Goal: Task Accomplishment & Management: Manage account settings

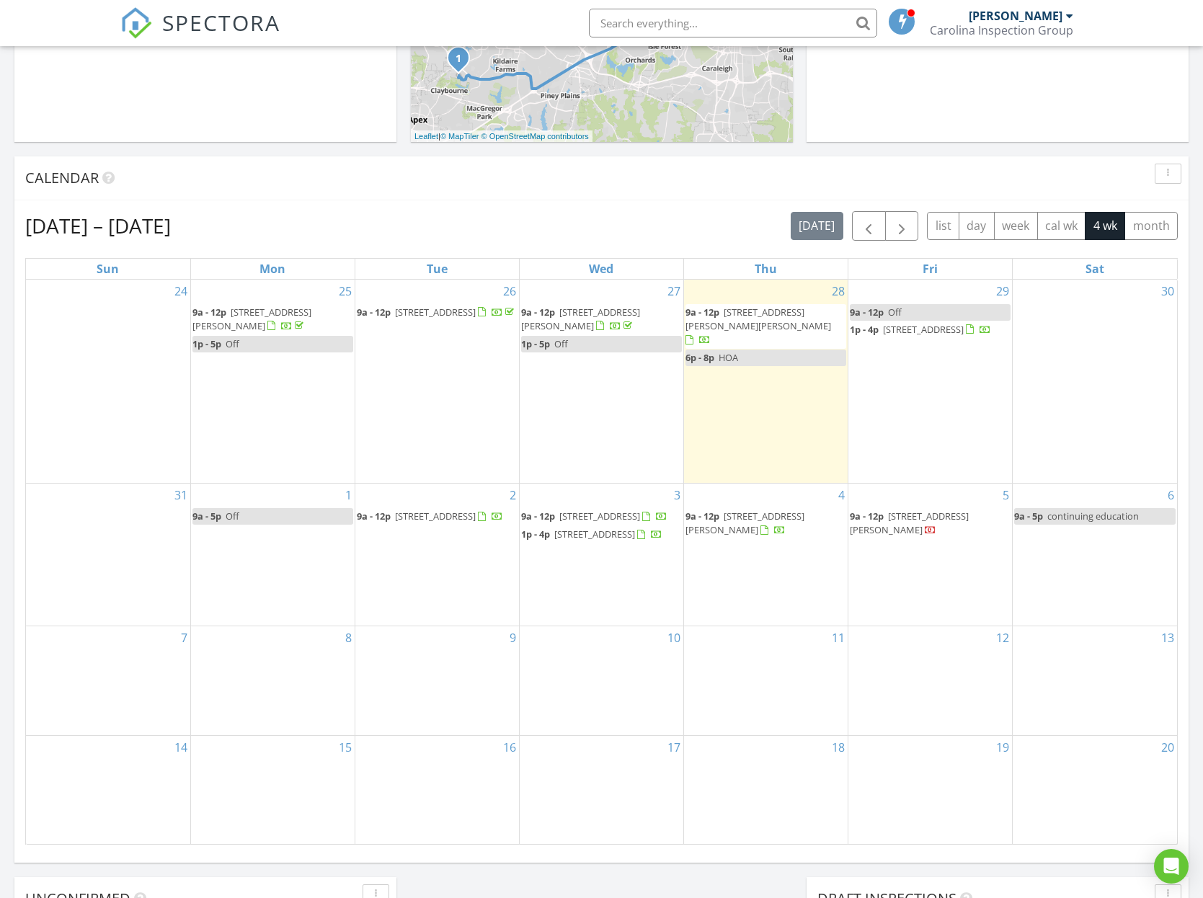
scroll to position [585, 0]
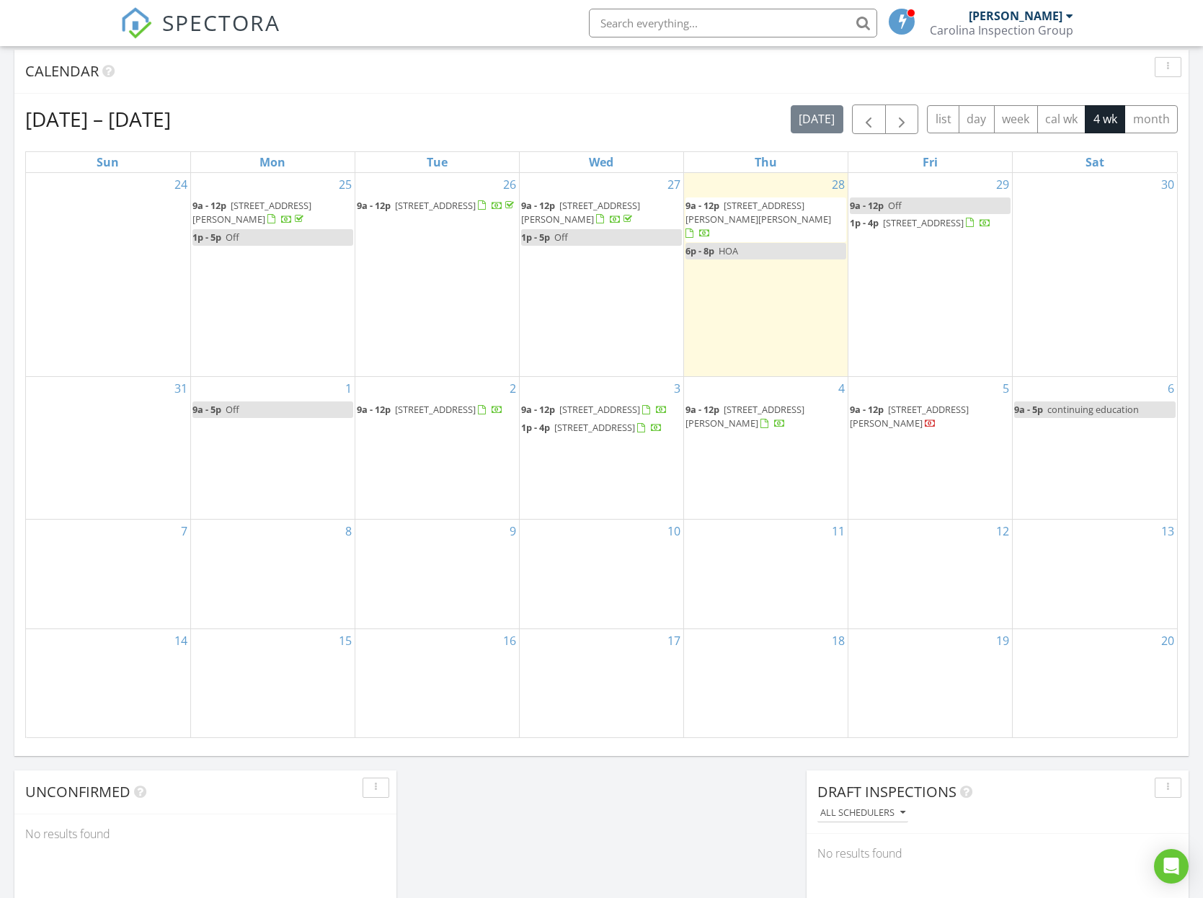
click at [927, 403] on span "[STREET_ADDRESS][PERSON_NAME]" at bounding box center [909, 416] width 119 height 27
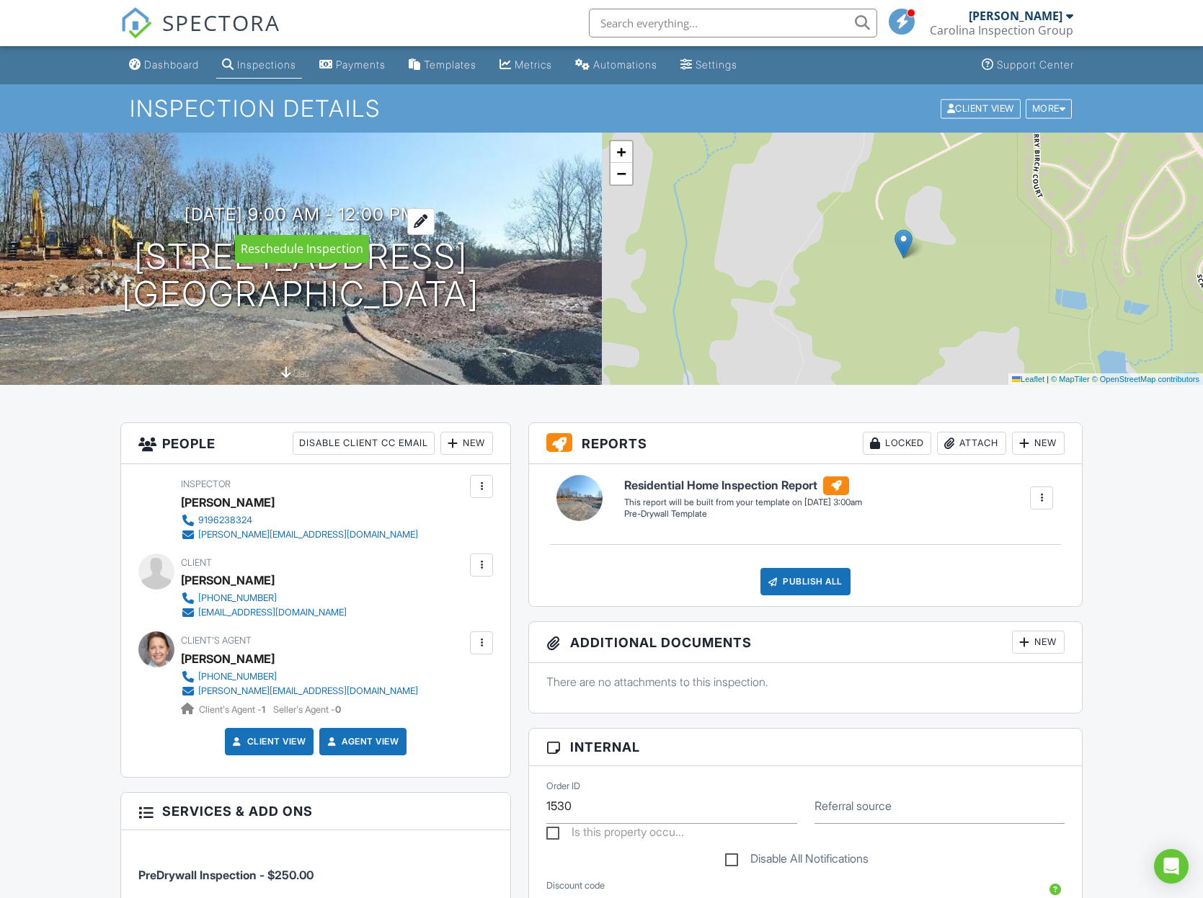
click at [334, 211] on h3 "09/05/2025 9:00 am - 12:00 pm" at bounding box center [301, 214] width 232 height 19
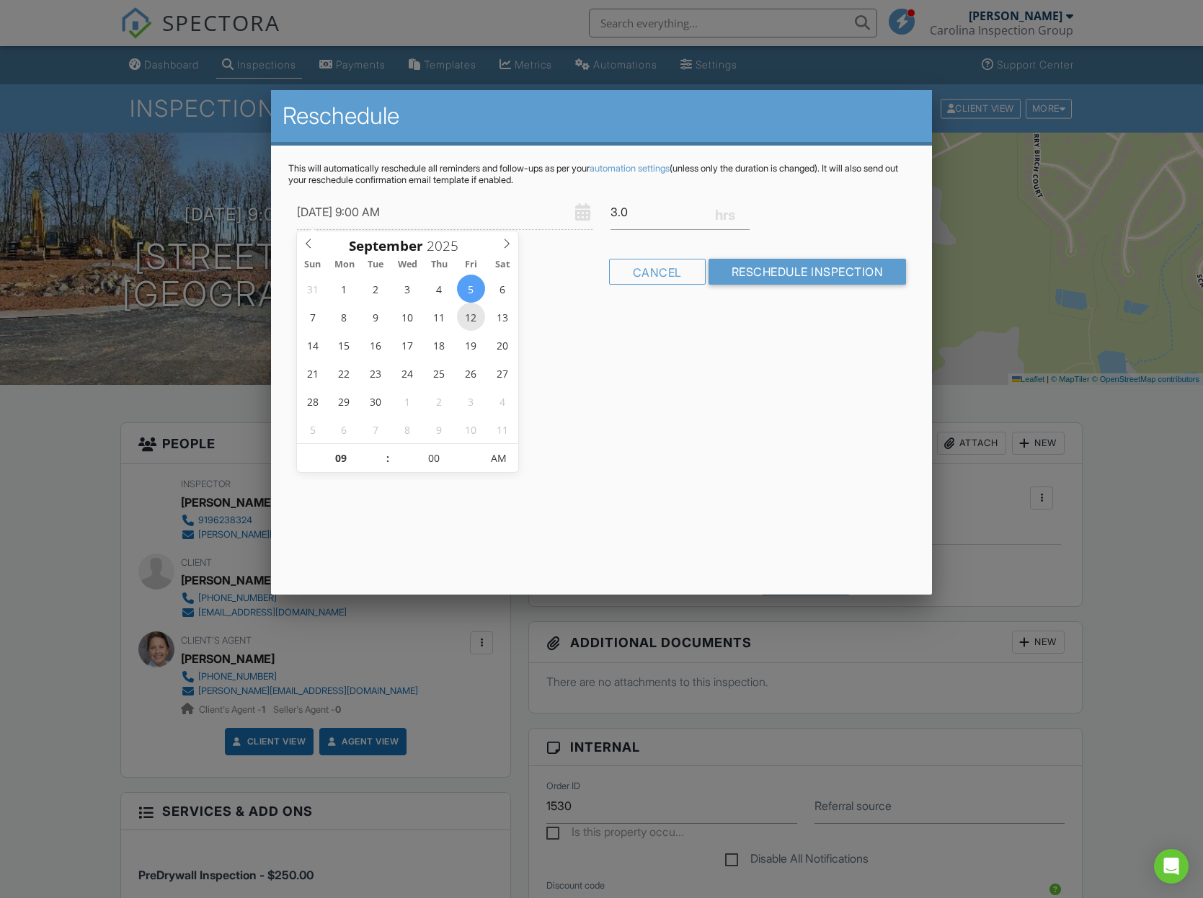
type input "09/12/2025 9:00 AM"
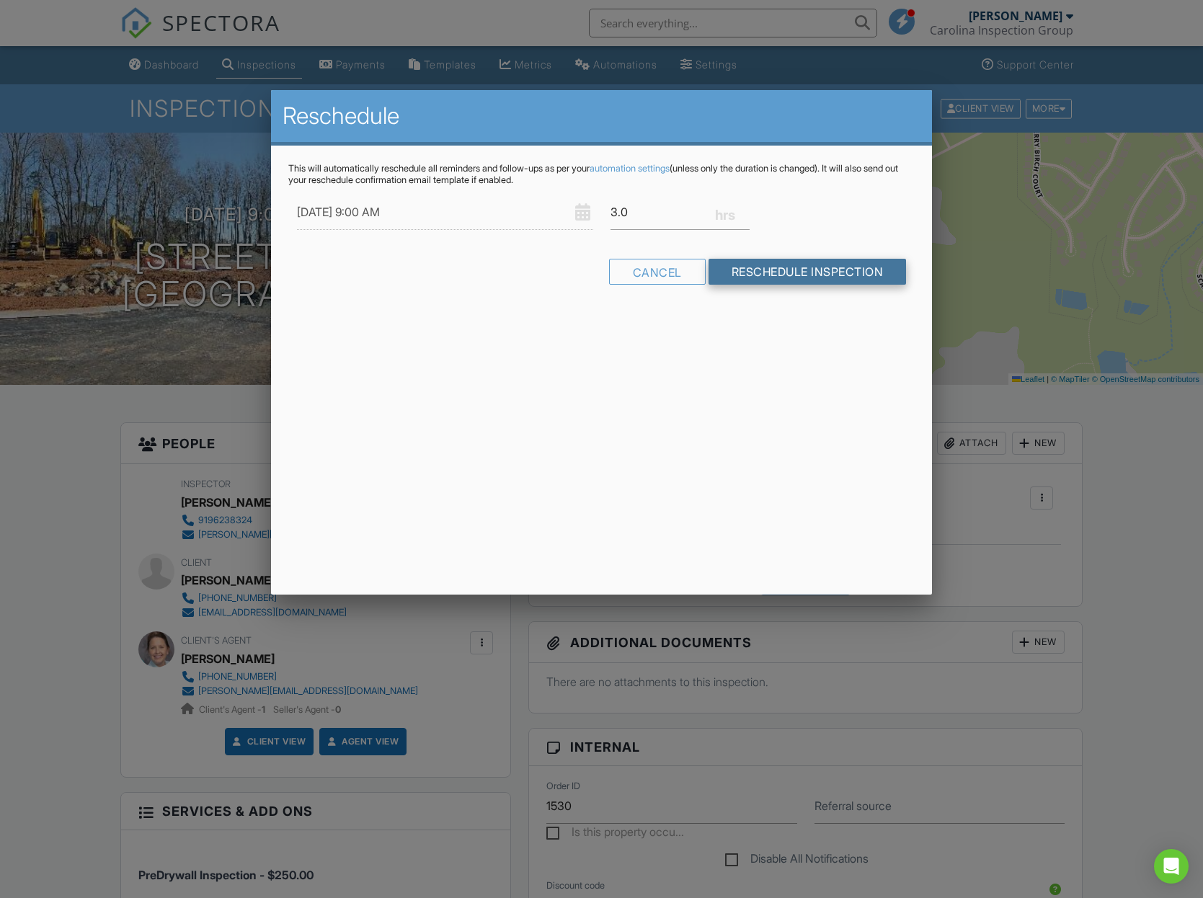
click at [802, 279] on input "Reschedule Inspection" at bounding box center [808, 272] width 198 height 26
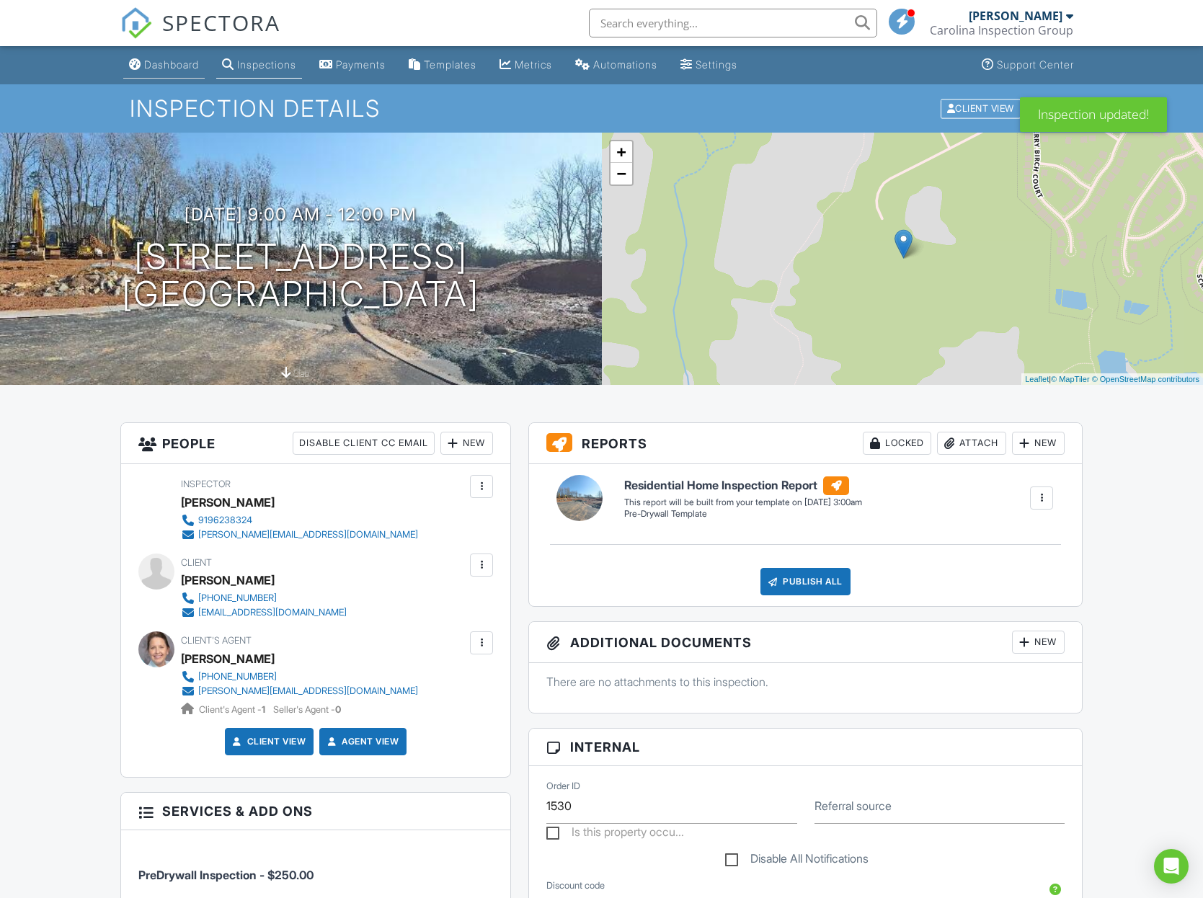
click at [175, 68] on div "Dashboard" at bounding box center [171, 64] width 55 height 12
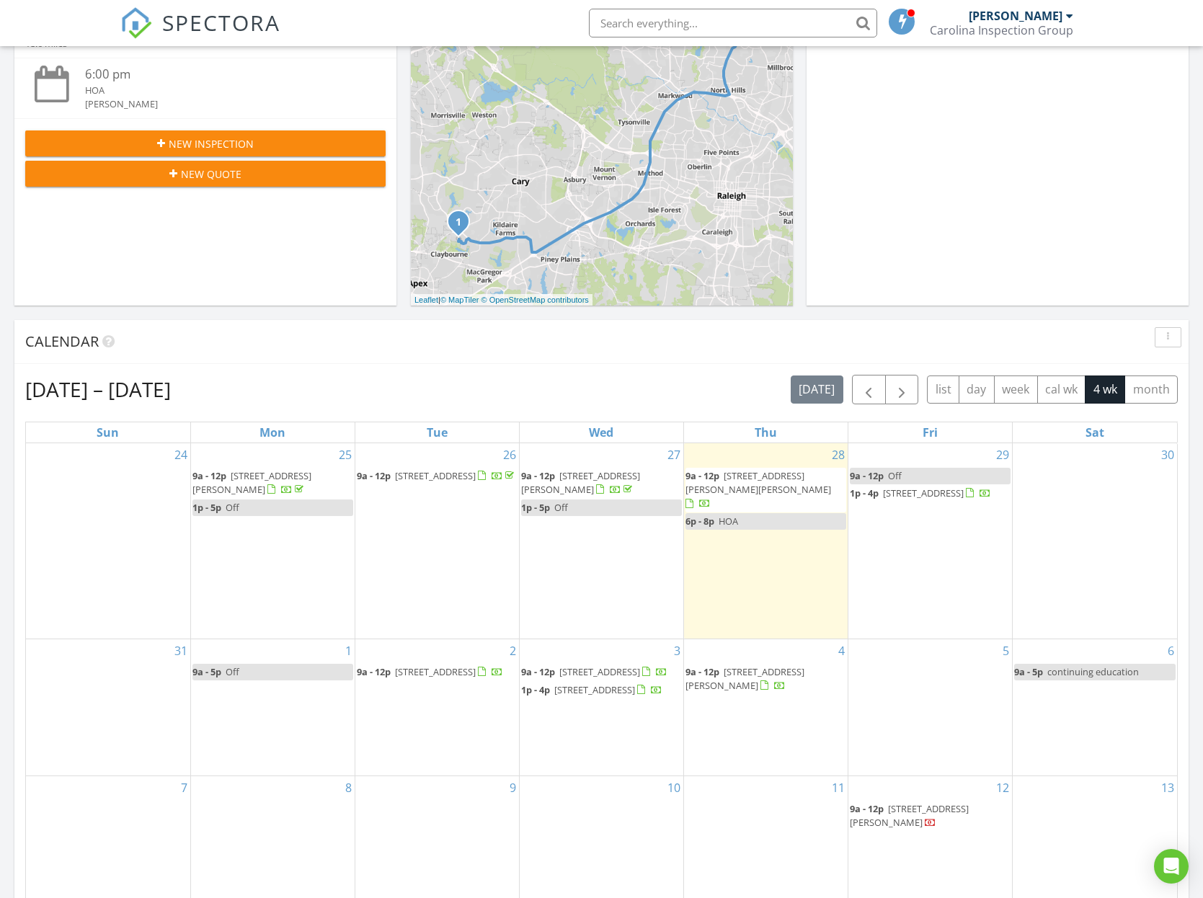
scroll to position [314, 0]
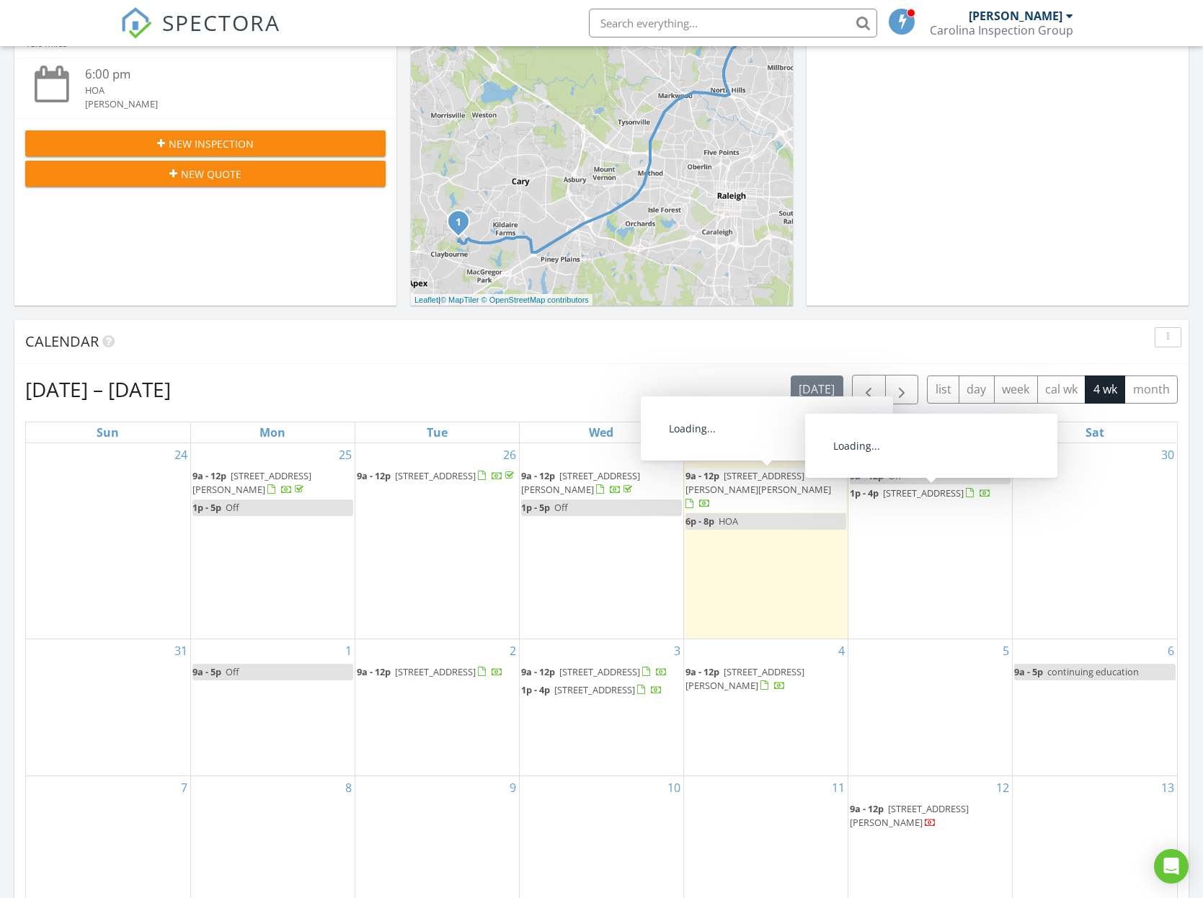
click at [926, 492] on span "[STREET_ADDRESS]" at bounding box center [923, 493] width 81 height 13
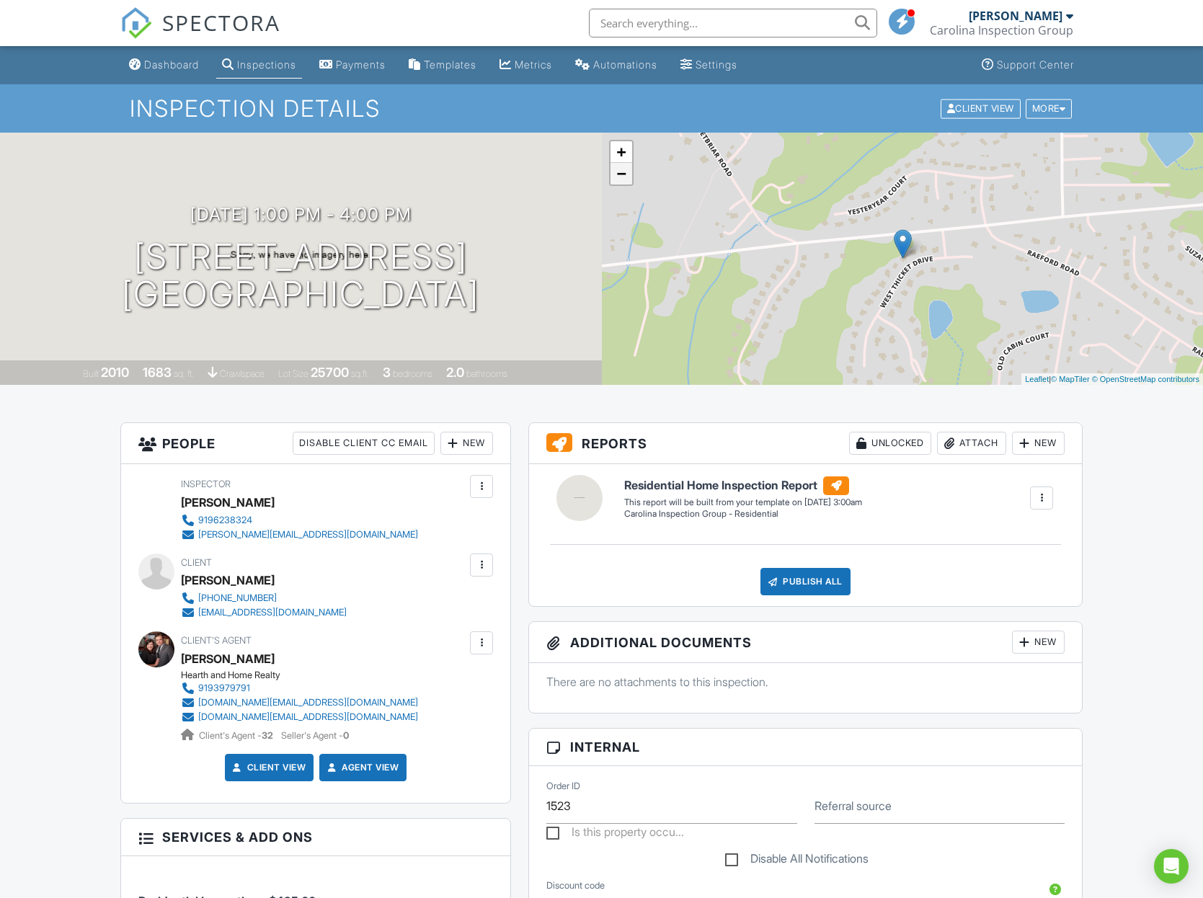
click at [627, 177] on link "−" at bounding box center [622, 174] width 22 height 22
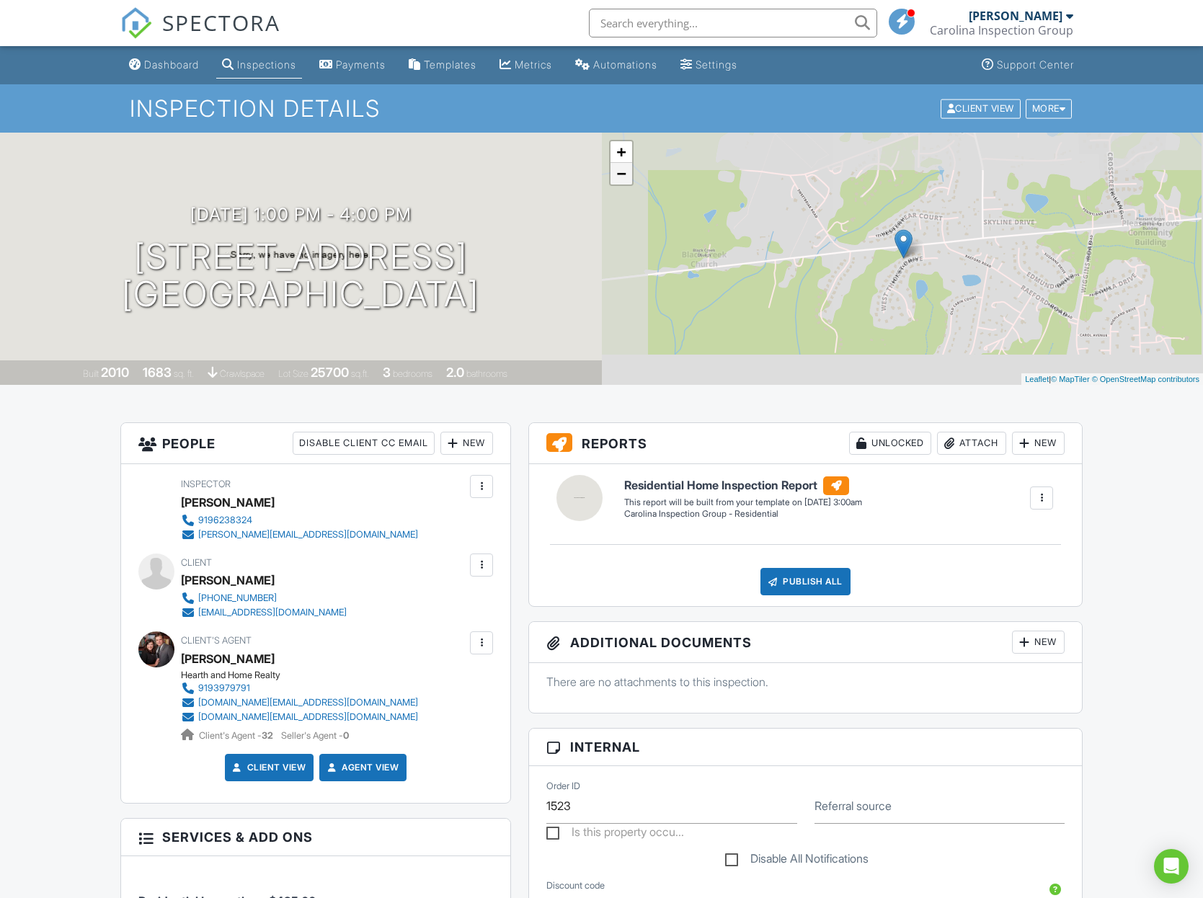
click at [627, 177] on link "−" at bounding box center [622, 174] width 22 height 22
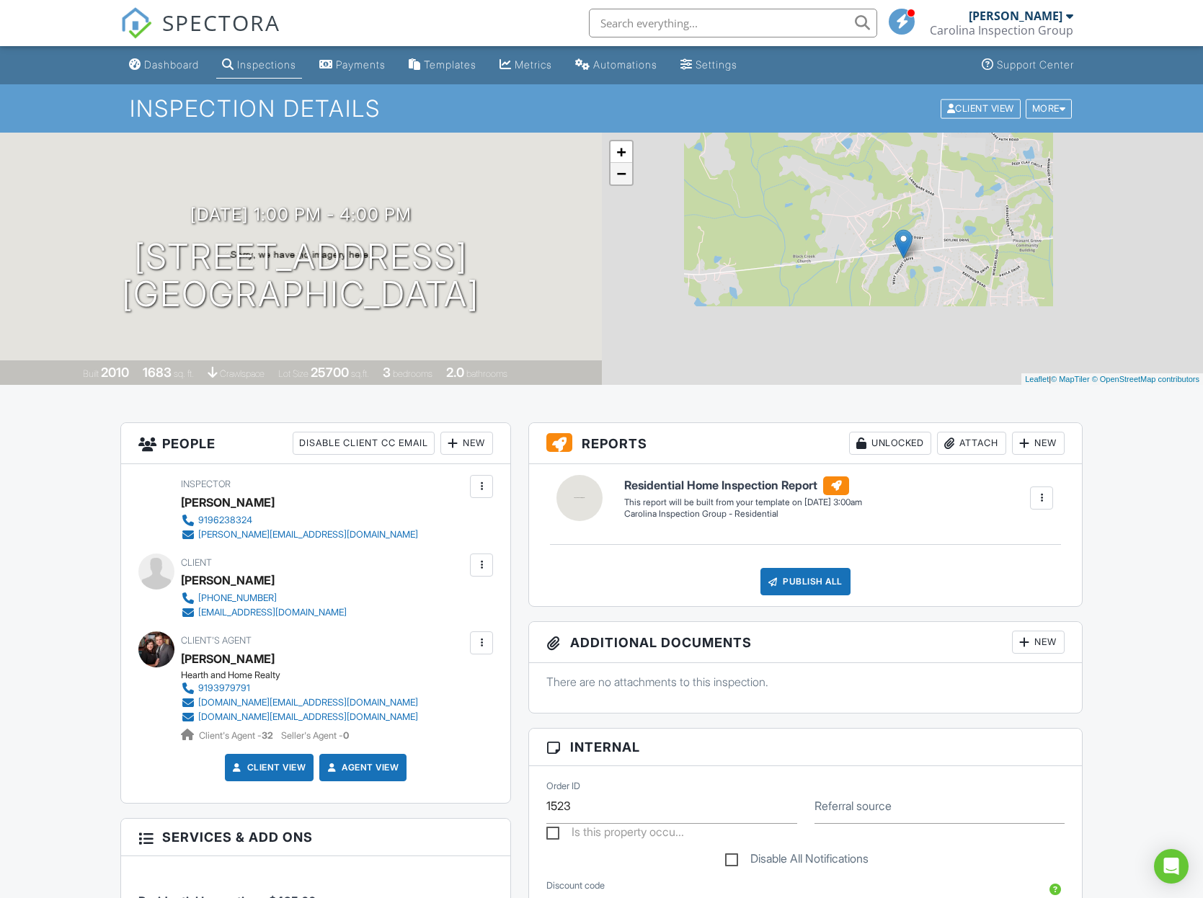
click at [627, 177] on link "−" at bounding box center [622, 174] width 22 height 22
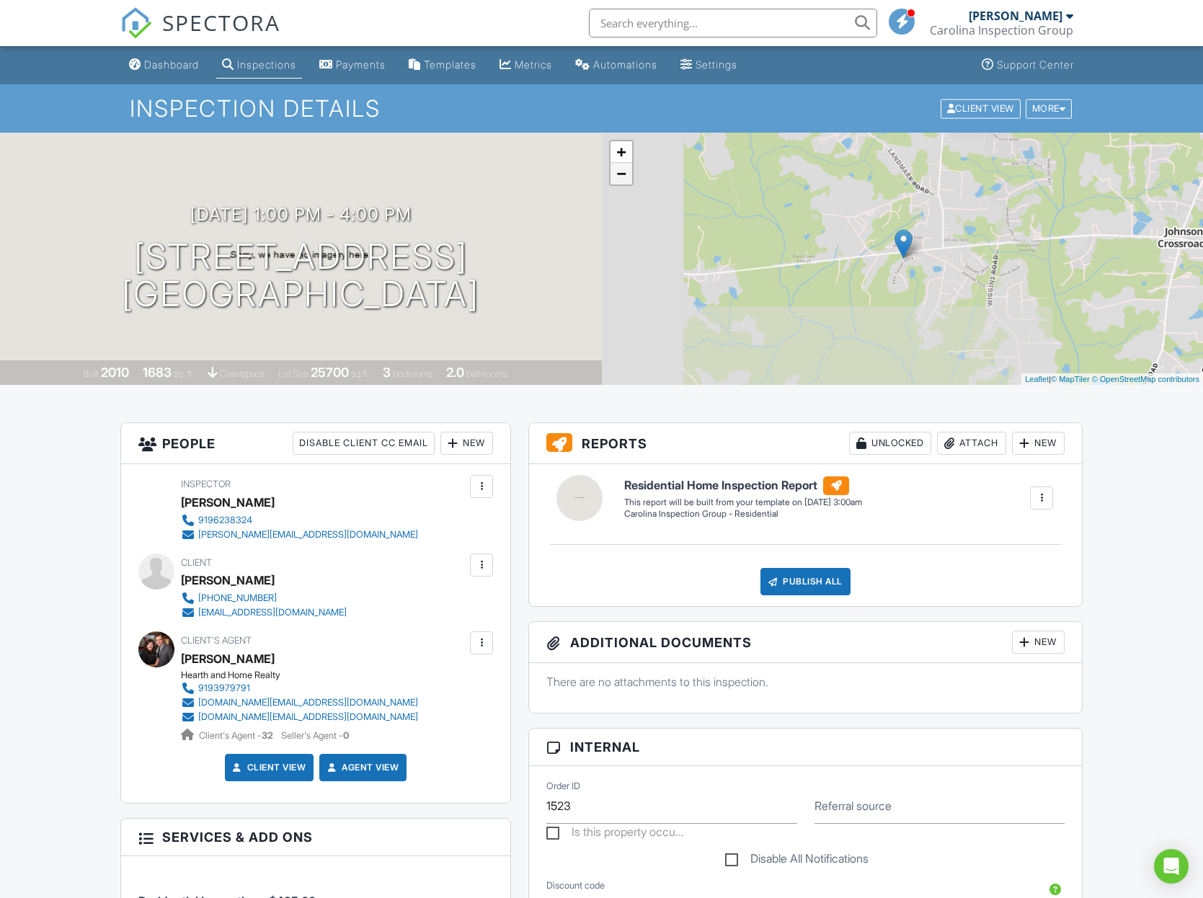
click at [627, 177] on link "−" at bounding box center [622, 174] width 22 height 22
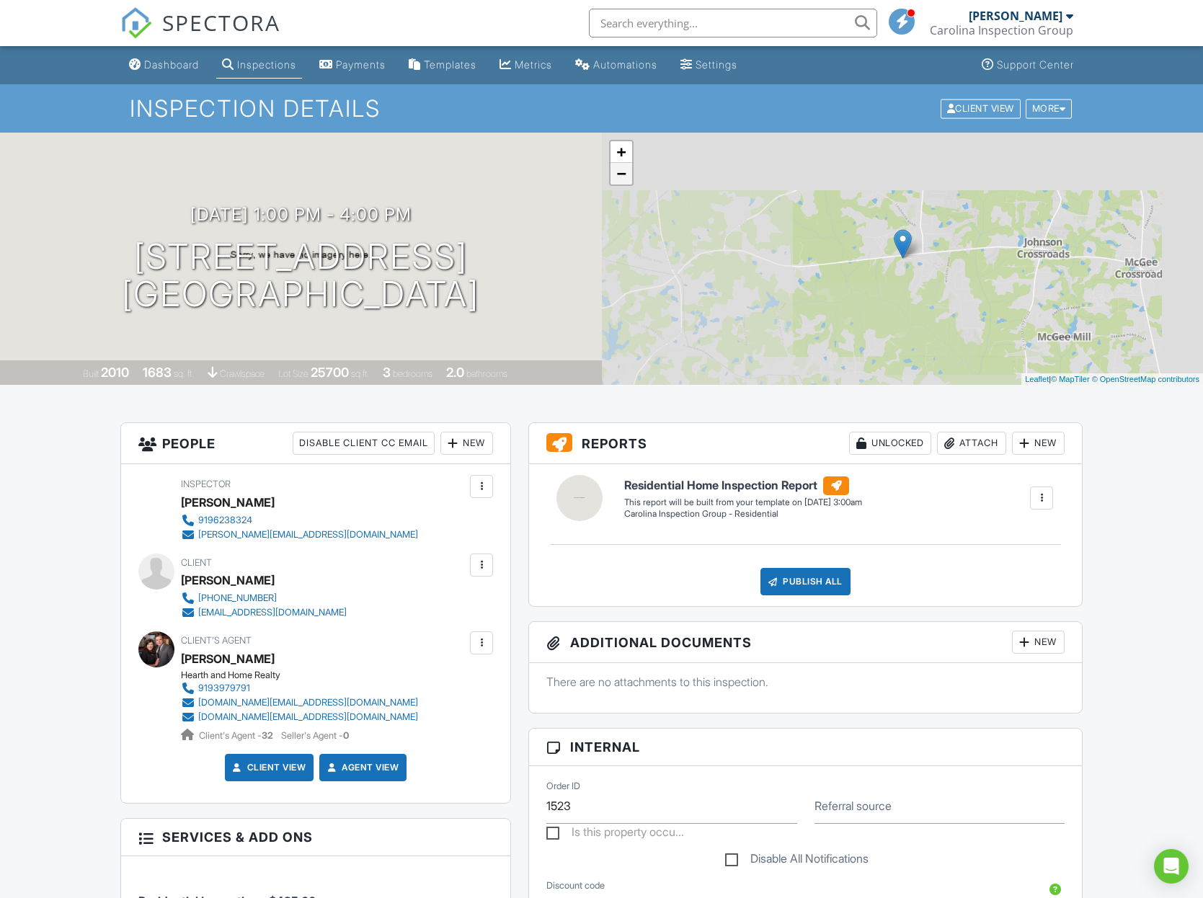
click at [627, 177] on link "−" at bounding box center [622, 174] width 22 height 22
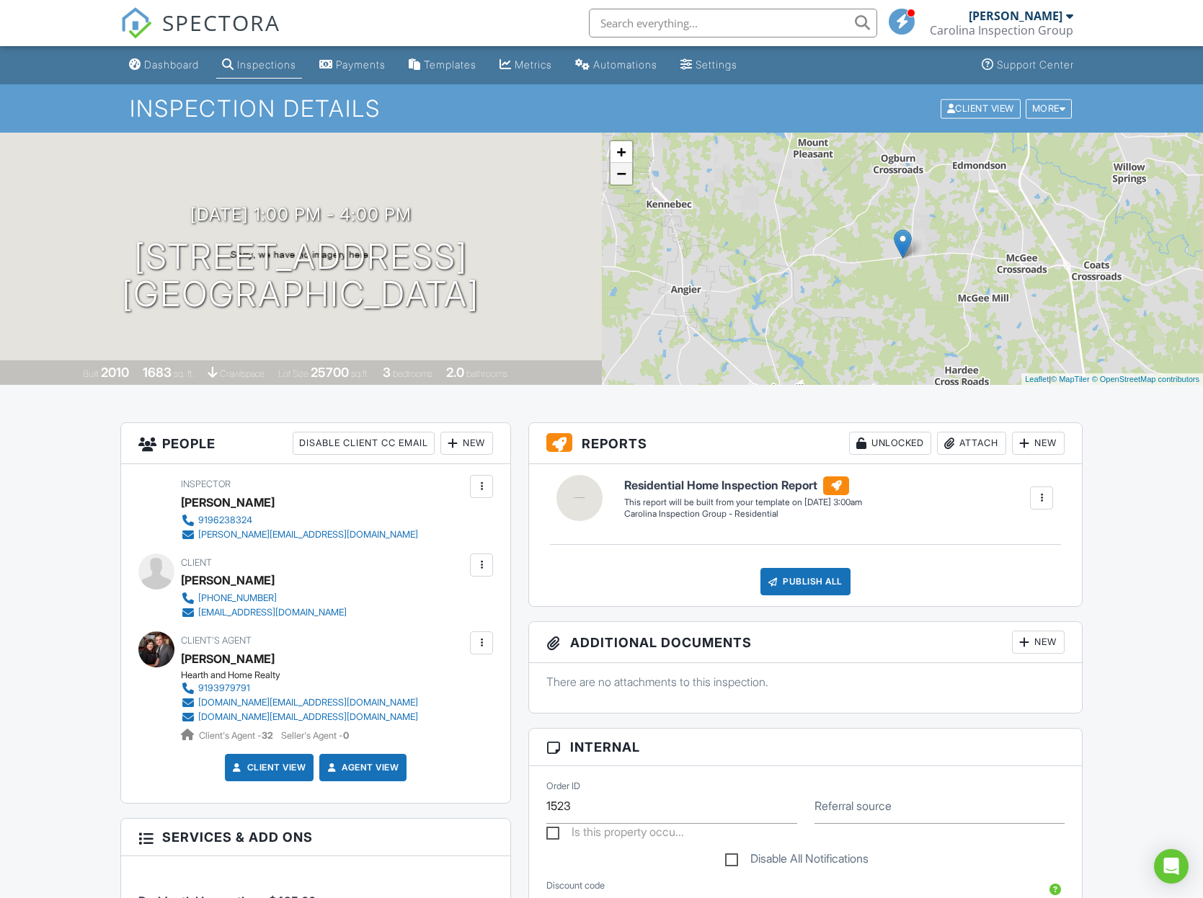
click at [627, 177] on link "−" at bounding box center [622, 174] width 22 height 22
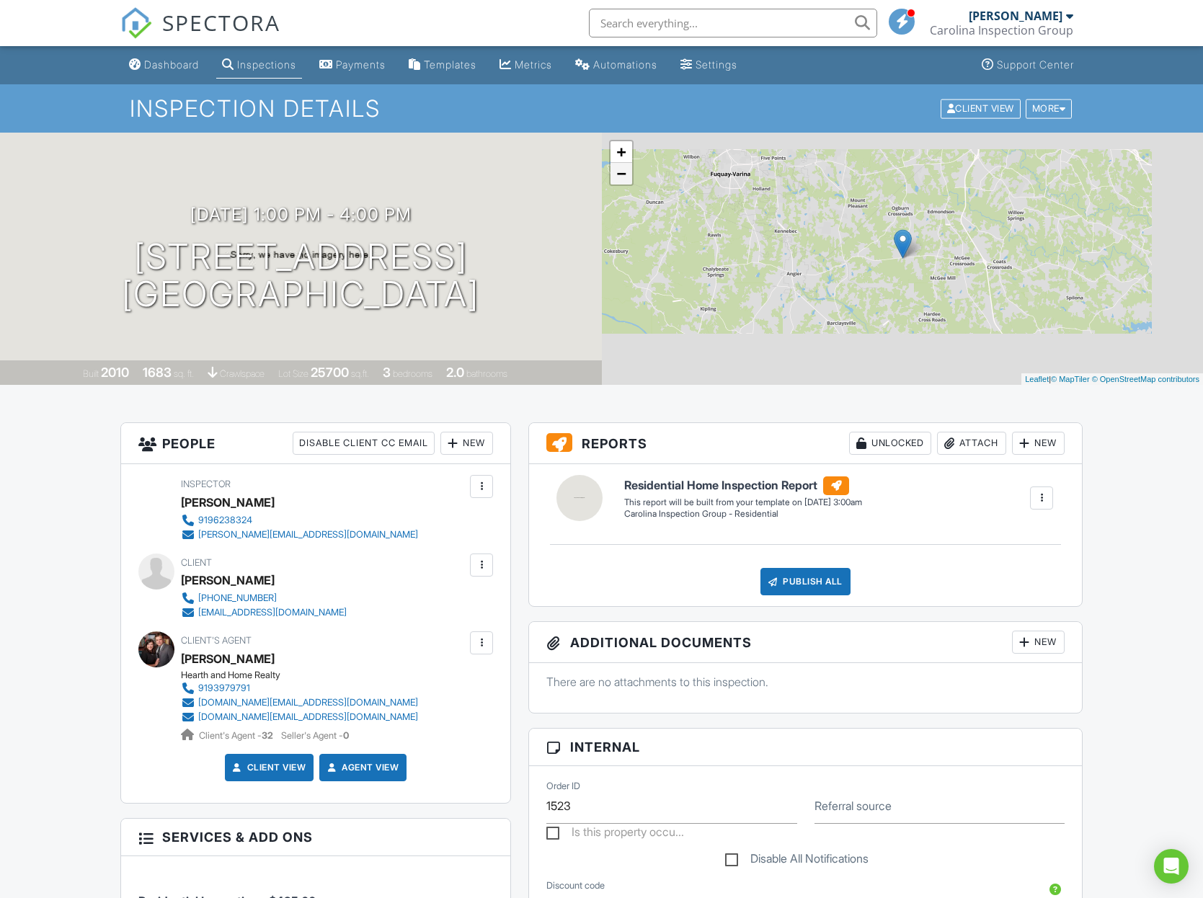
click at [627, 177] on link "−" at bounding box center [622, 174] width 22 height 22
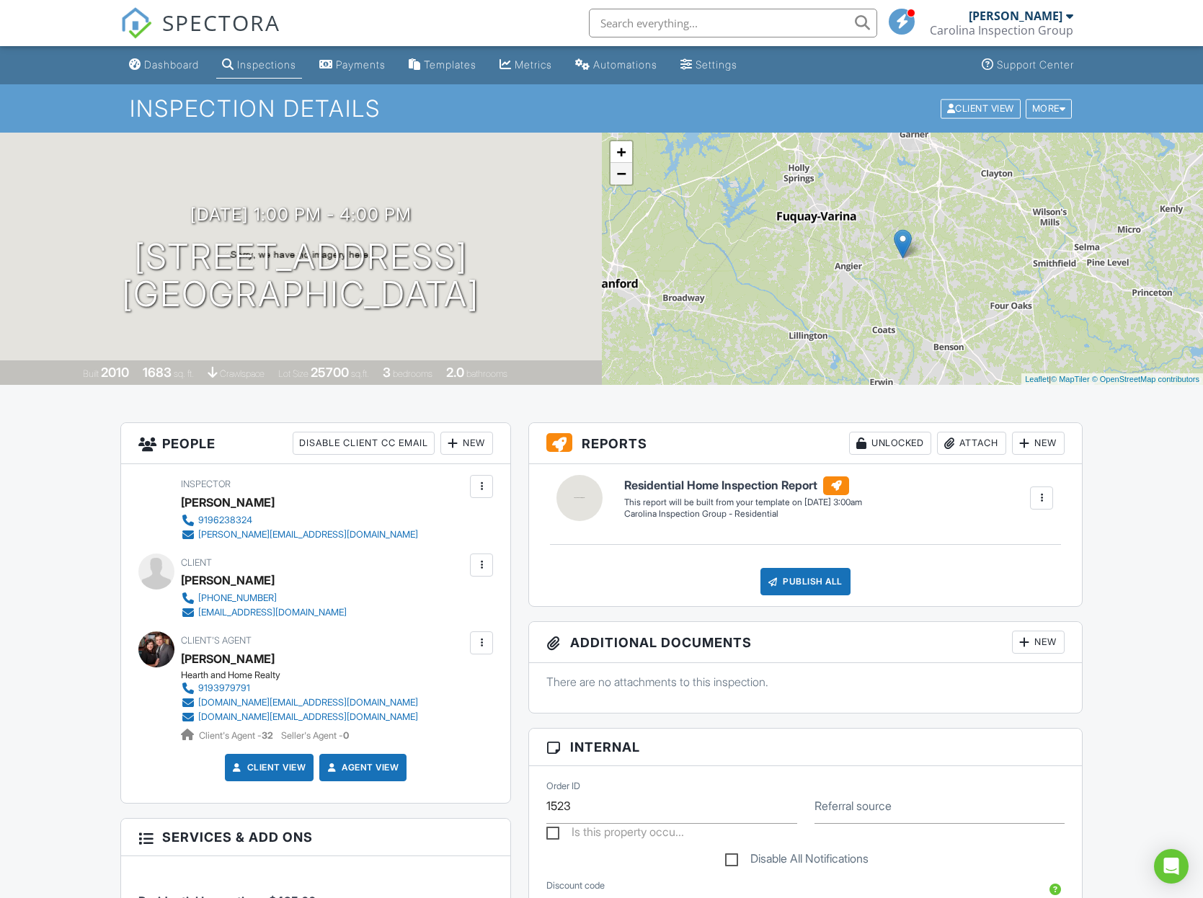
click at [627, 177] on link "−" at bounding box center [622, 174] width 22 height 22
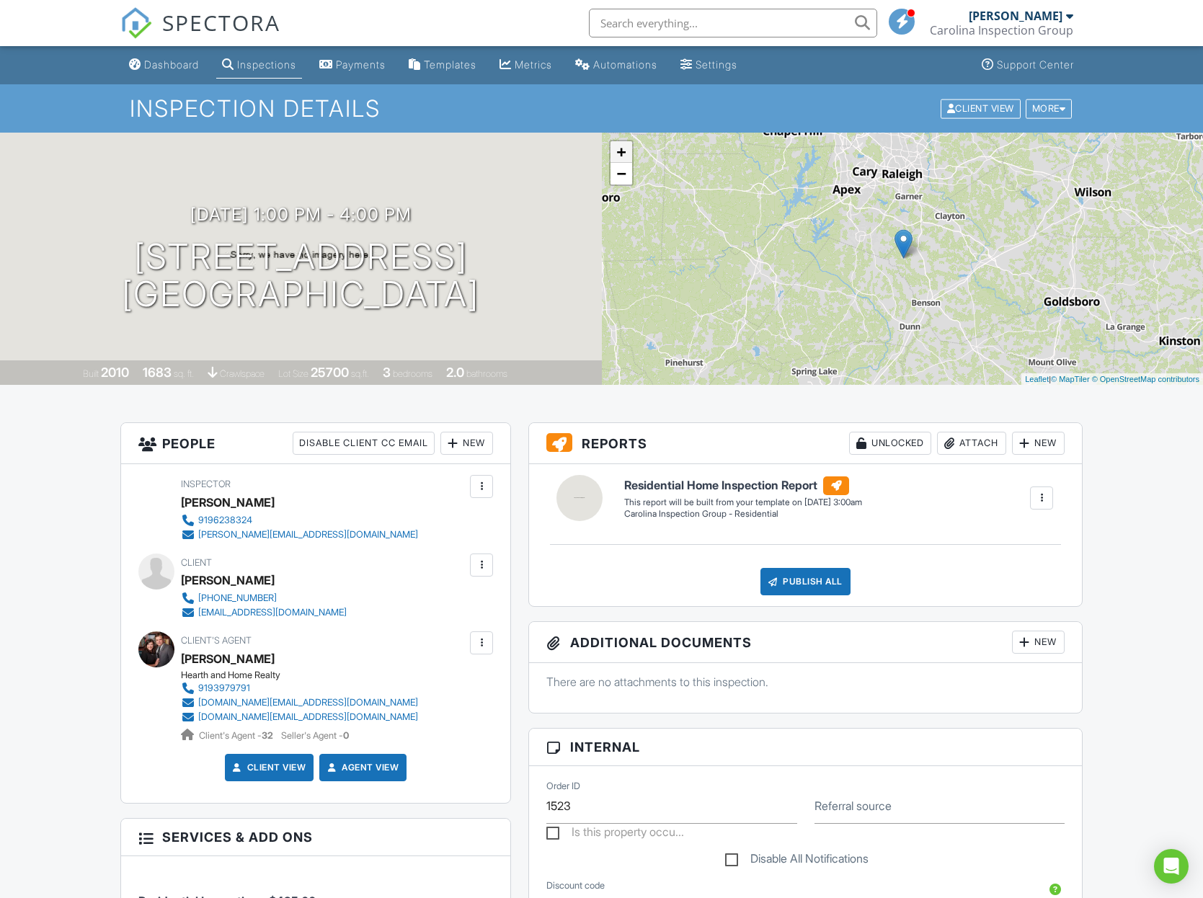
click at [619, 148] on link "+" at bounding box center [622, 152] width 22 height 22
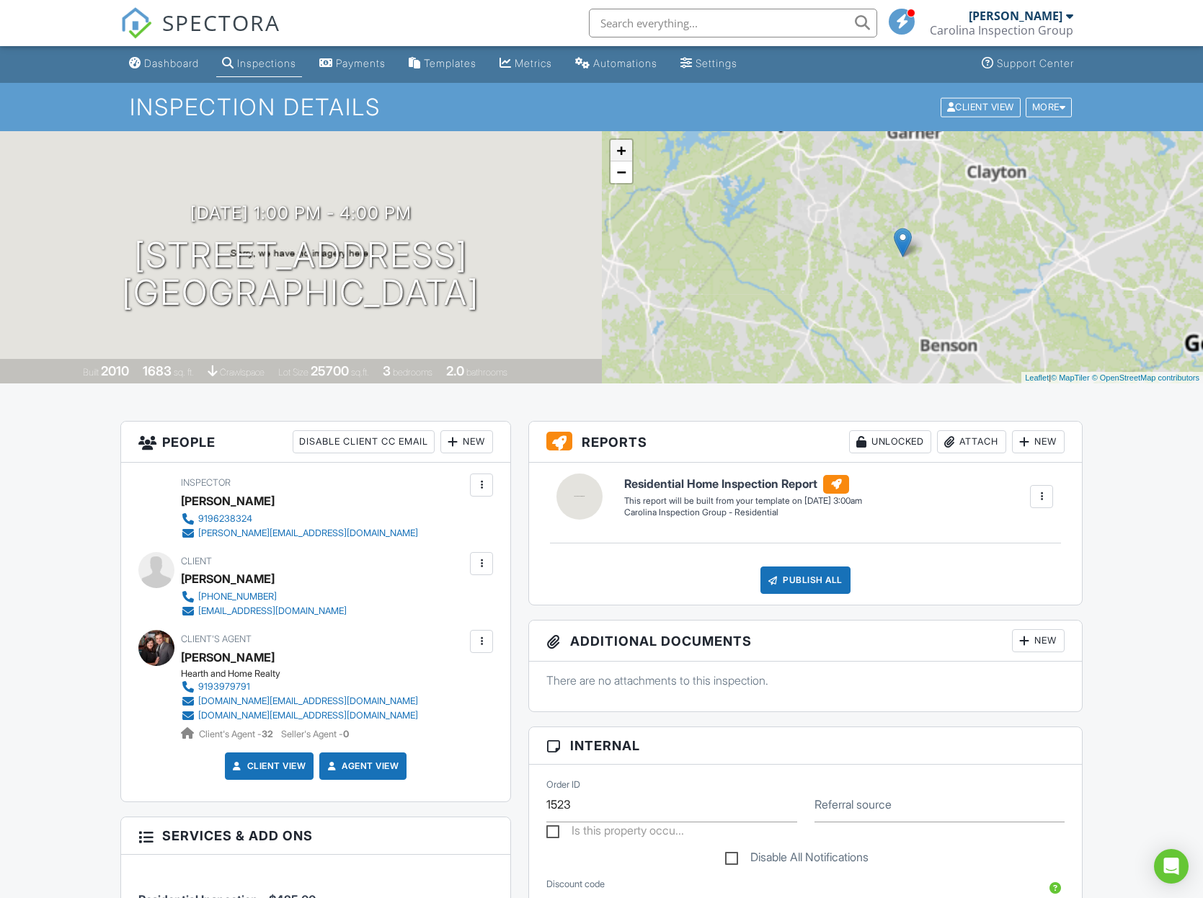
click at [619, 148] on link "+" at bounding box center [622, 151] width 22 height 22
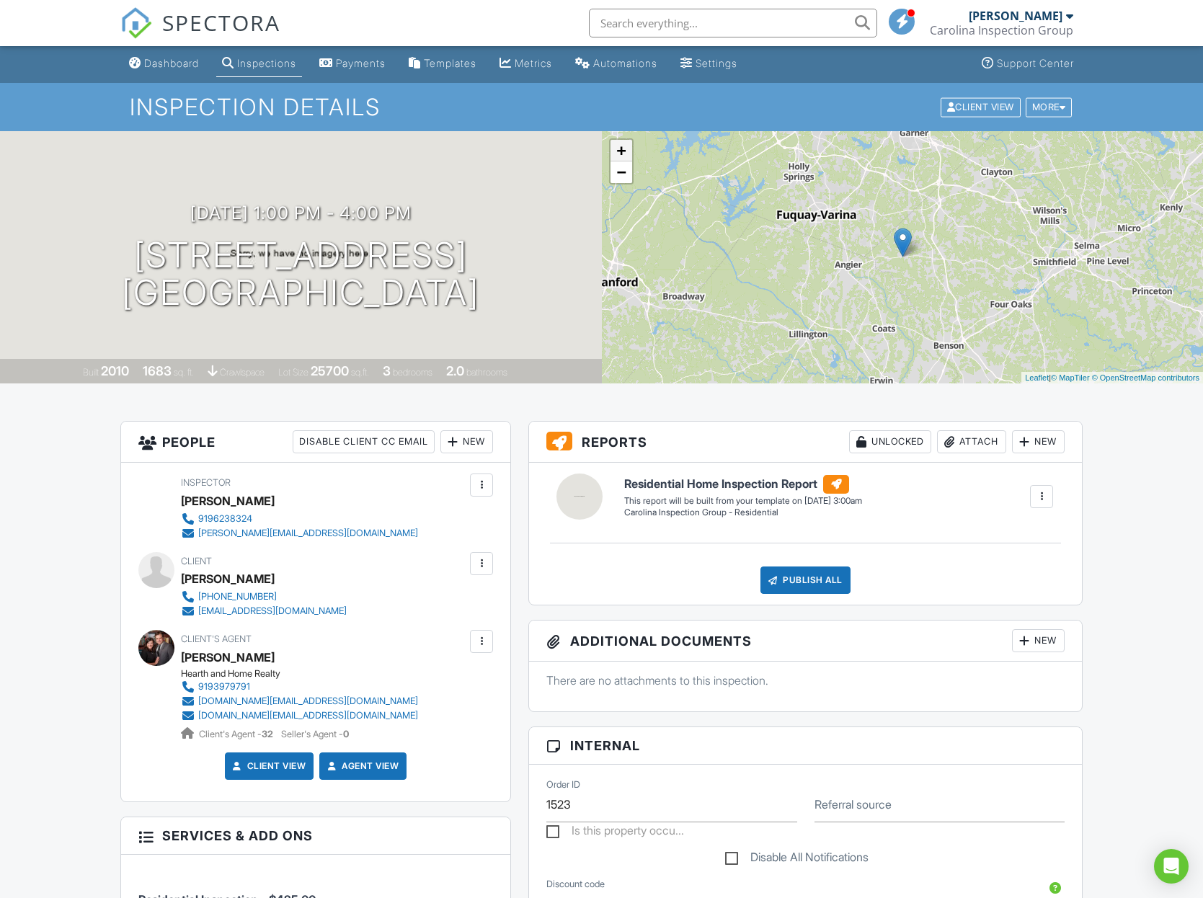
scroll to position [2, 0]
click at [619, 148] on link "+" at bounding box center [622, 150] width 22 height 22
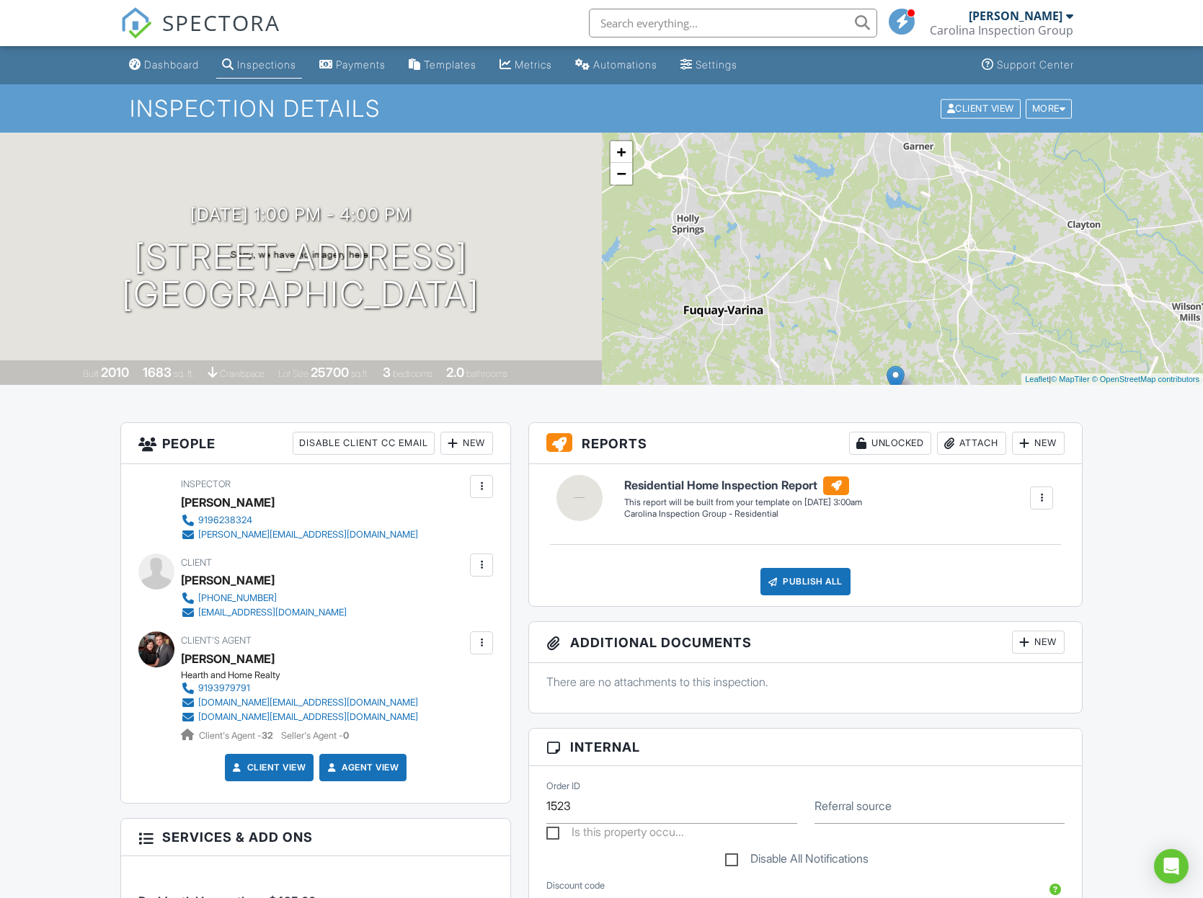
drag, startPoint x: 760, startPoint y: 187, endPoint x: 751, endPoint y: 342, distance: 155.3
click at [751, 342] on div "+ − Leaflet | © MapTiler © OpenStreetMap contributors" at bounding box center [903, 259] width 602 height 252
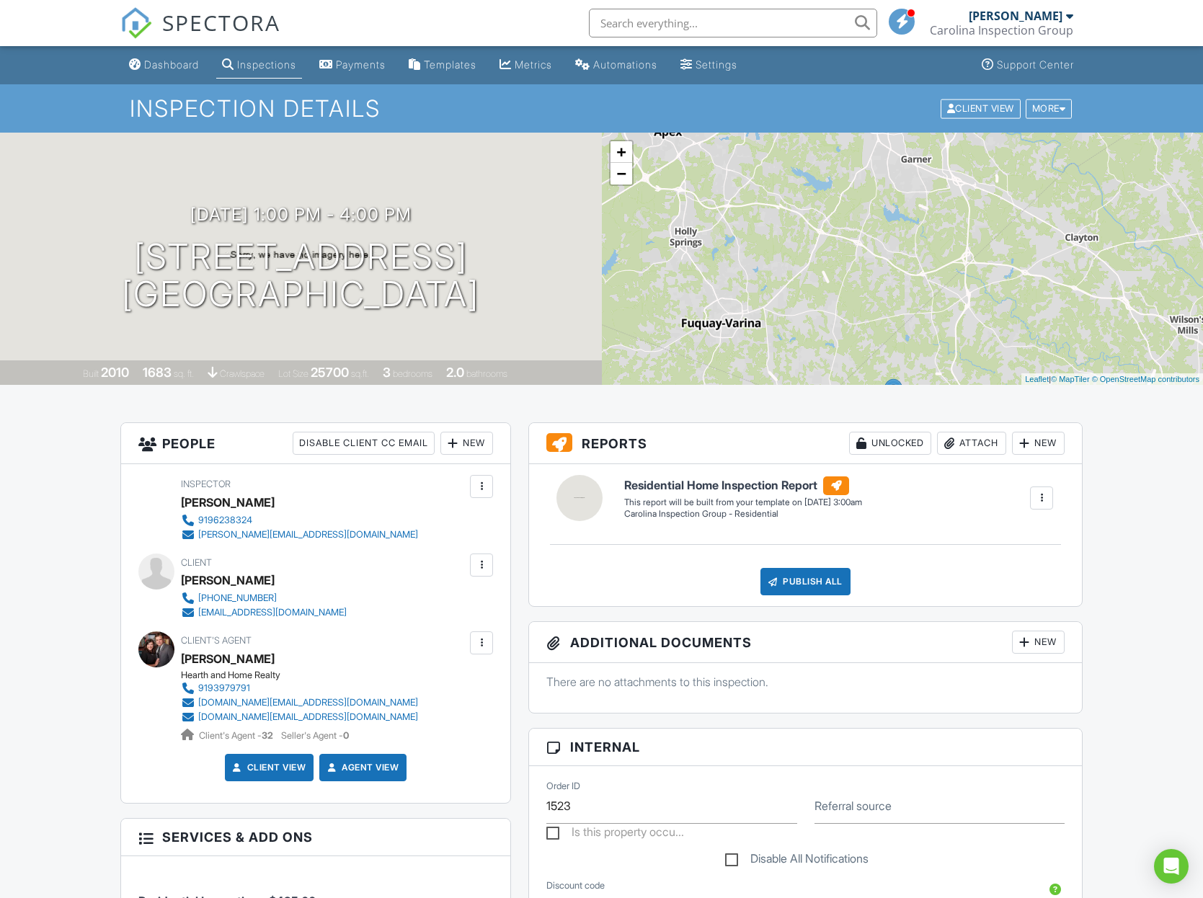
drag, startPoint x: 803, startPoint y: 231, endPoint x: 816, endPoint y: 109, distance: 122.5
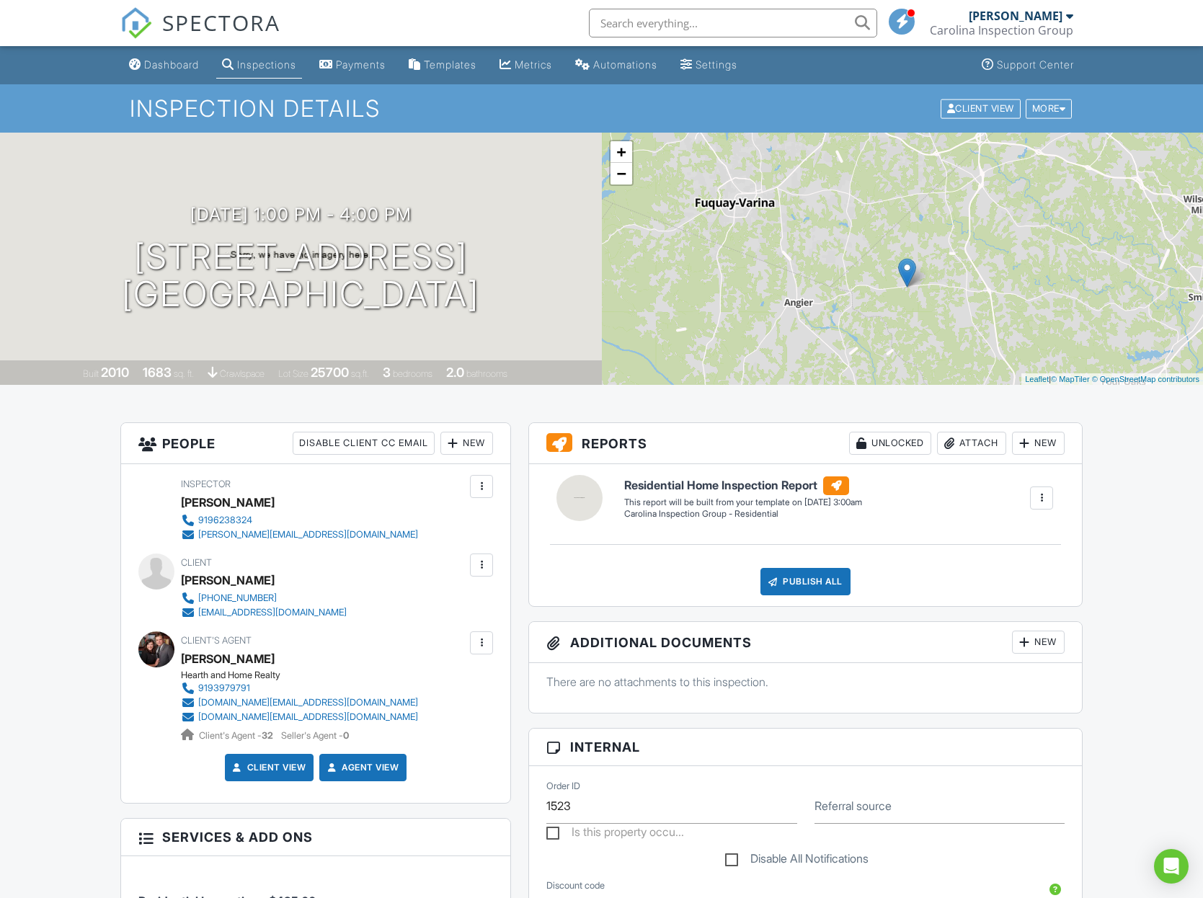
scroll to position [0, 0]
click at [167, 53] on link "Dashboard" at bounding box center [163, 65] width 81 height 27
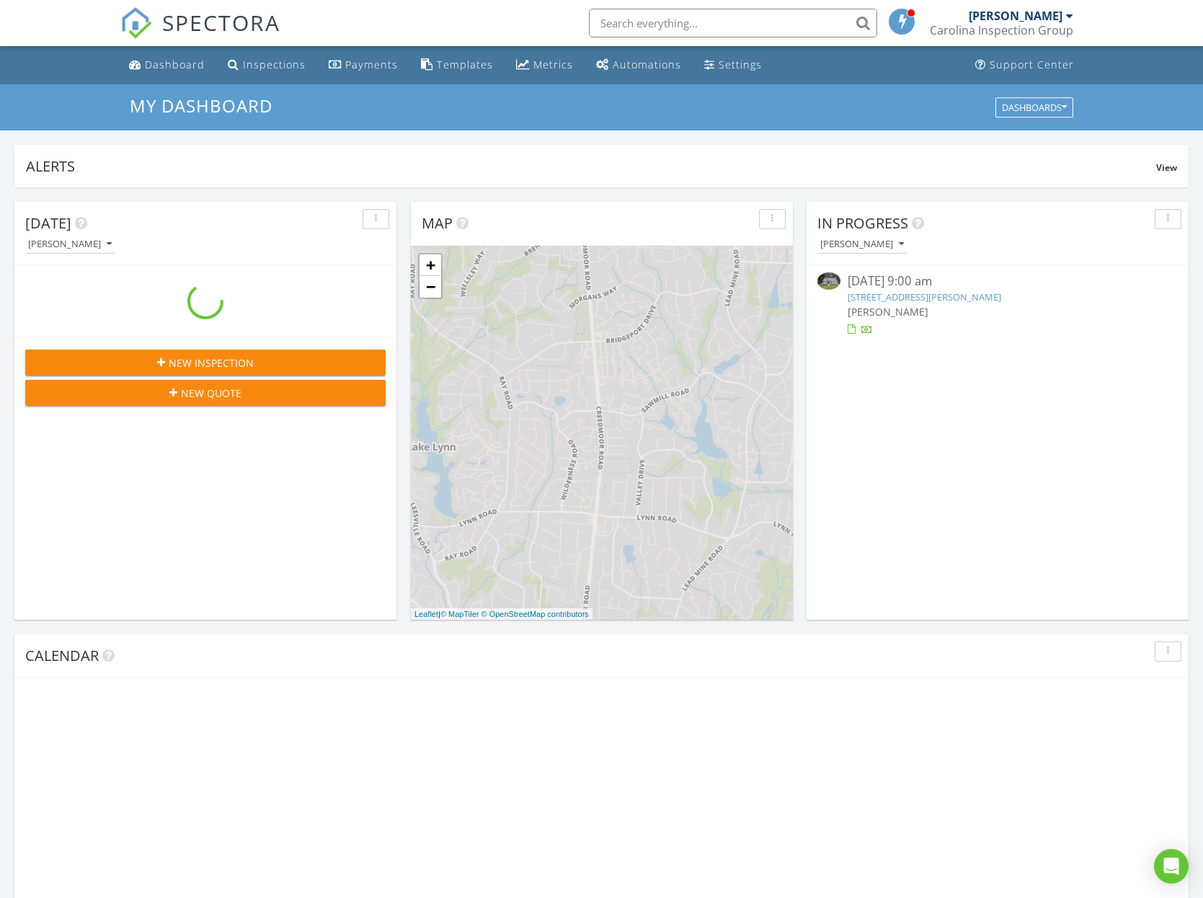
scroll to position [1313, 1204]
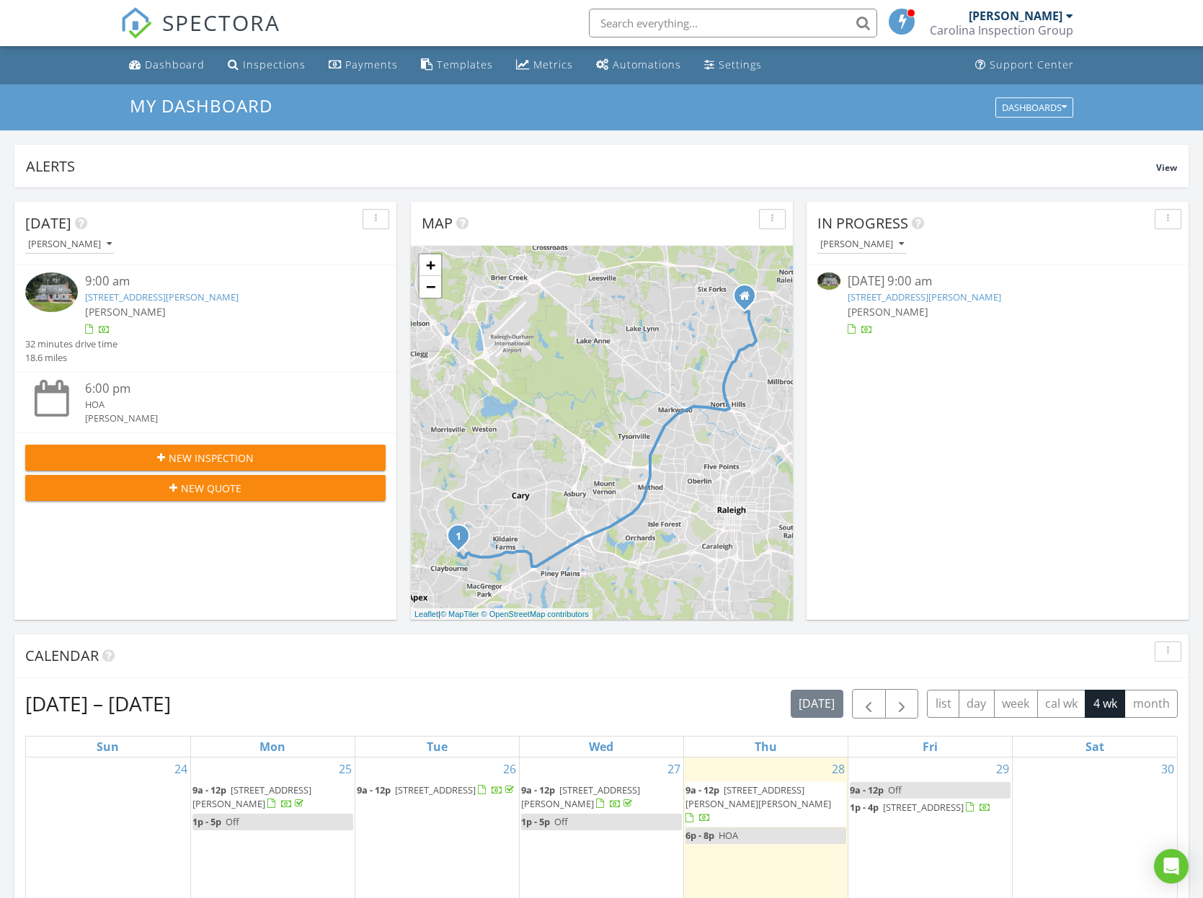
click at [45, 287] on img at bounding box center [51, 293] width 53 height 40
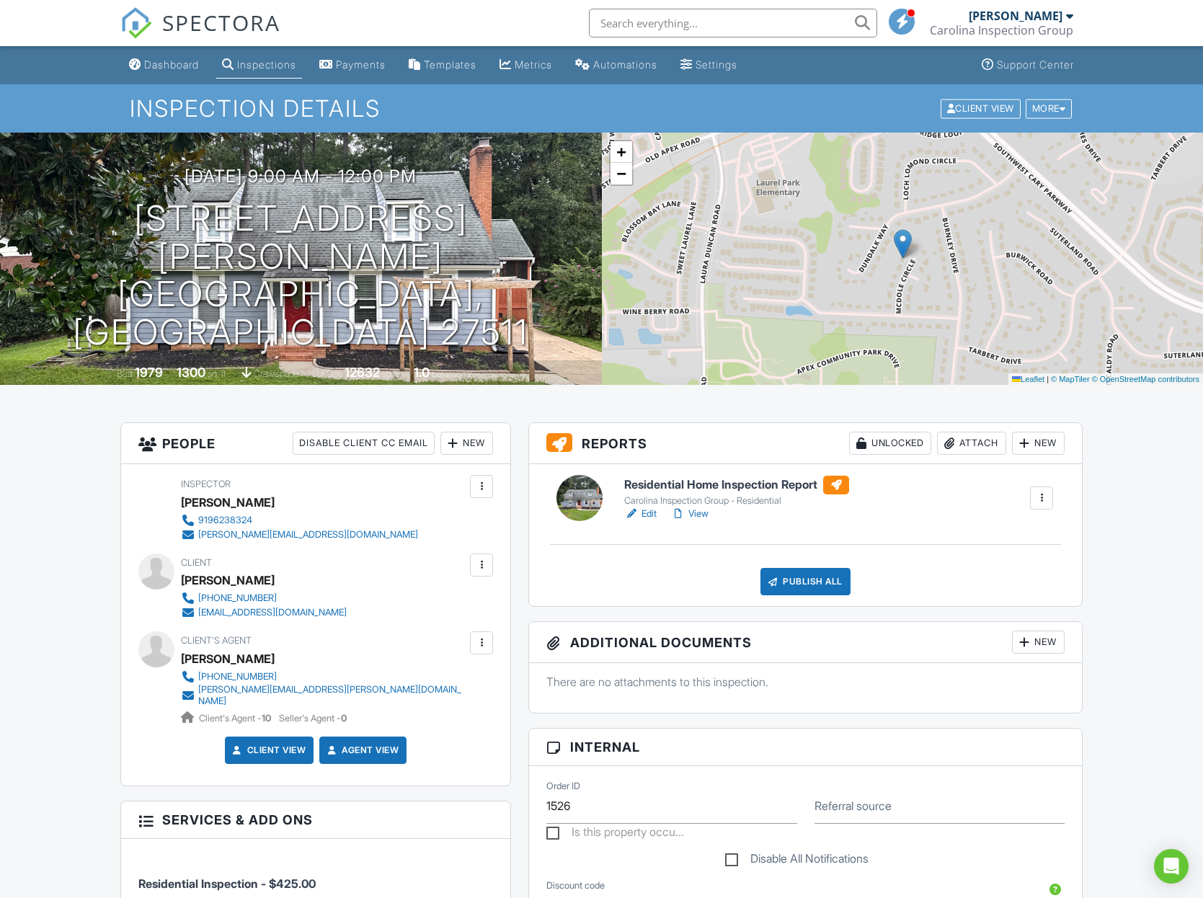
click at [704, 516] on link "View" at bounding box center [689, 514] width 37 height 14
